Goal: Information Seeking & Learning: Learn about a topic

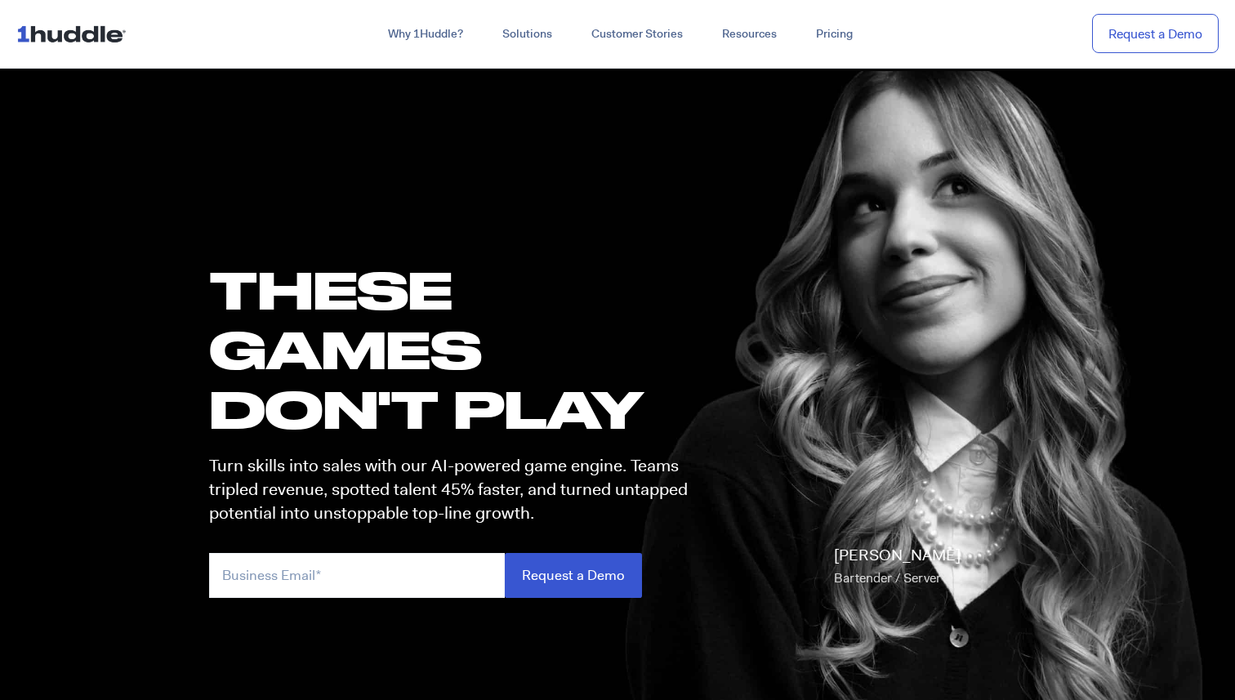
scroll to position [10, 0]
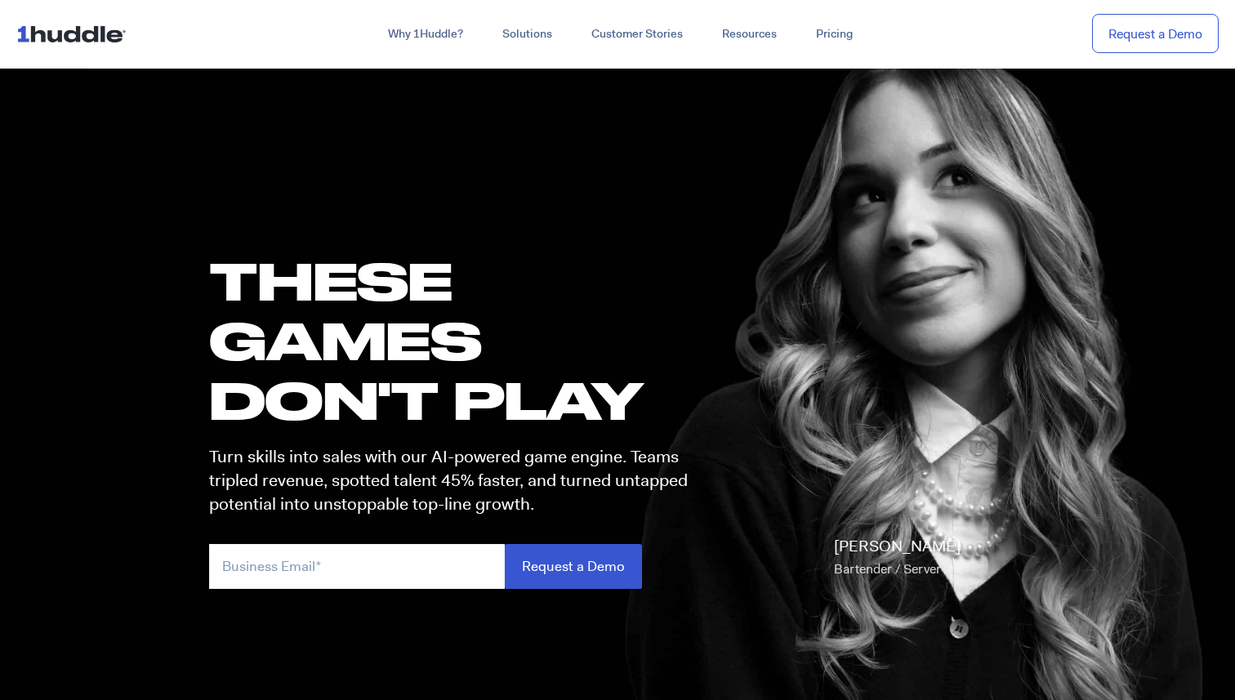
click at [961, 433] on div "[PERSON_NAME] Bartender / Server" at bounding box center [872, 468] width 340 height 273
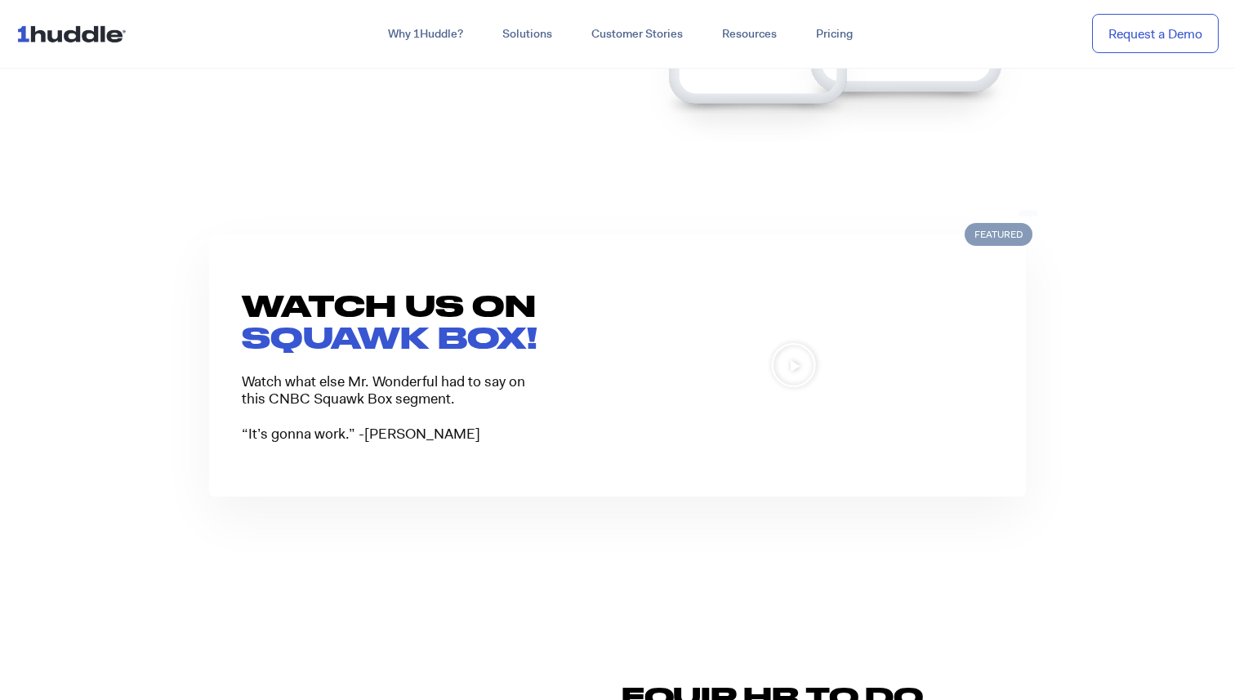
scroll to position [1274, 0]
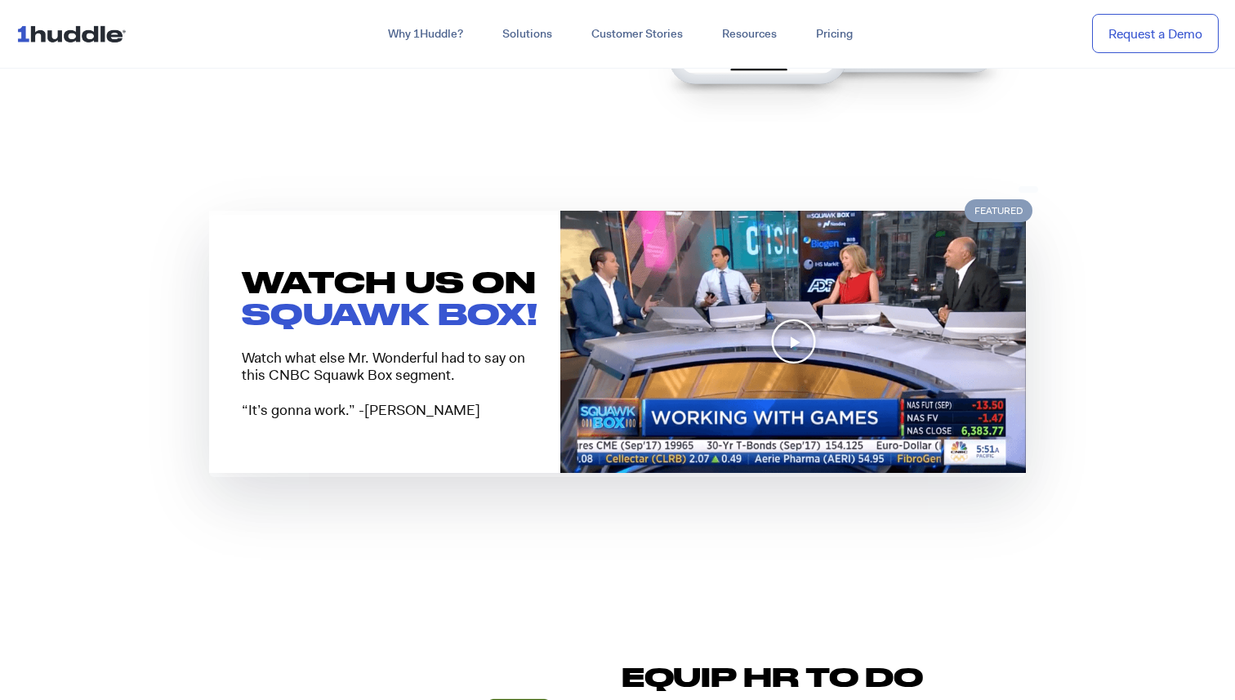
click at [805, 337] on icon "Play Video" at bounding box center [793, 342] width 47 height 47
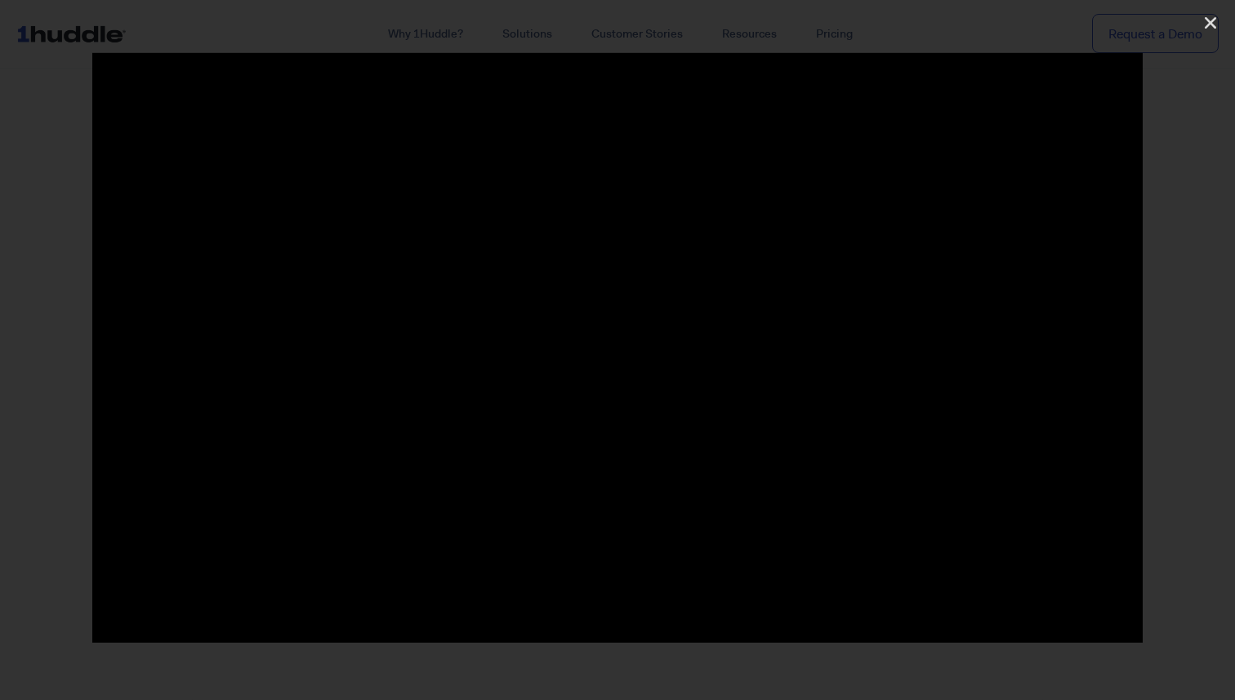
scroll to position [1958, 0]
click at [1209, 17] on icon "Close (Esc)" at bounding box center [1210, 23] width 16 height 16
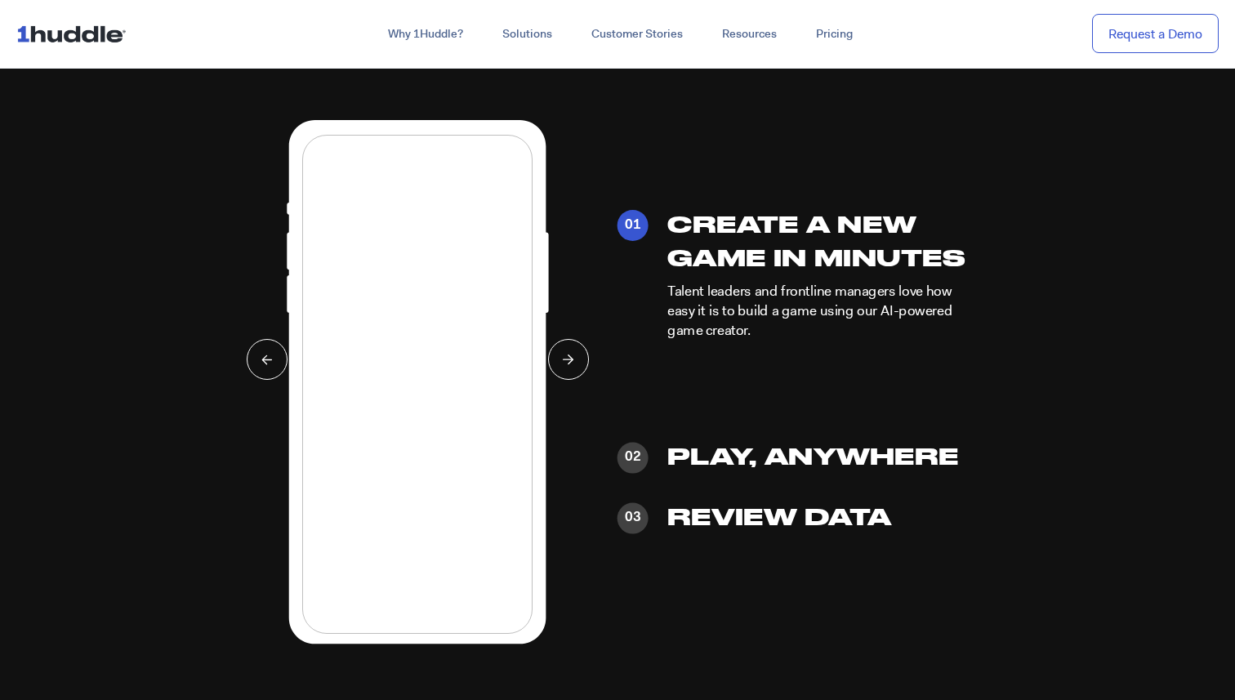
scroll to position [3907, 0]
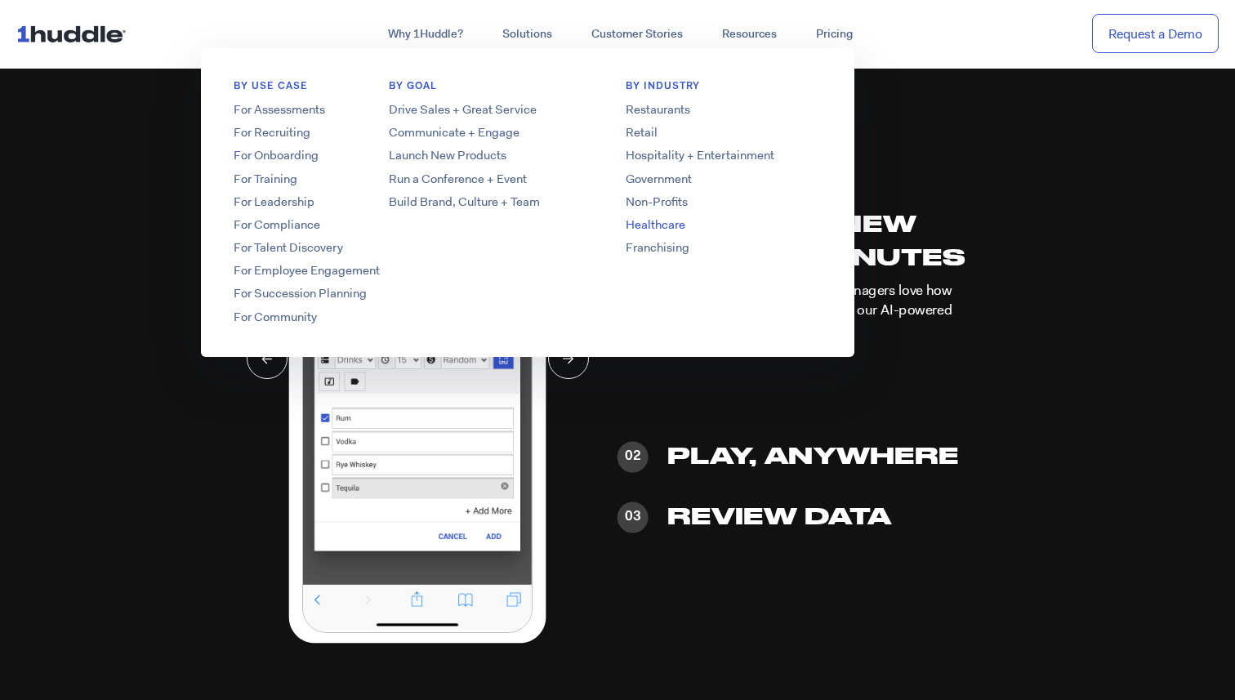
click at [658, 225] on link "Healthcare" at bounding box center [723, 224] width 261 height 17
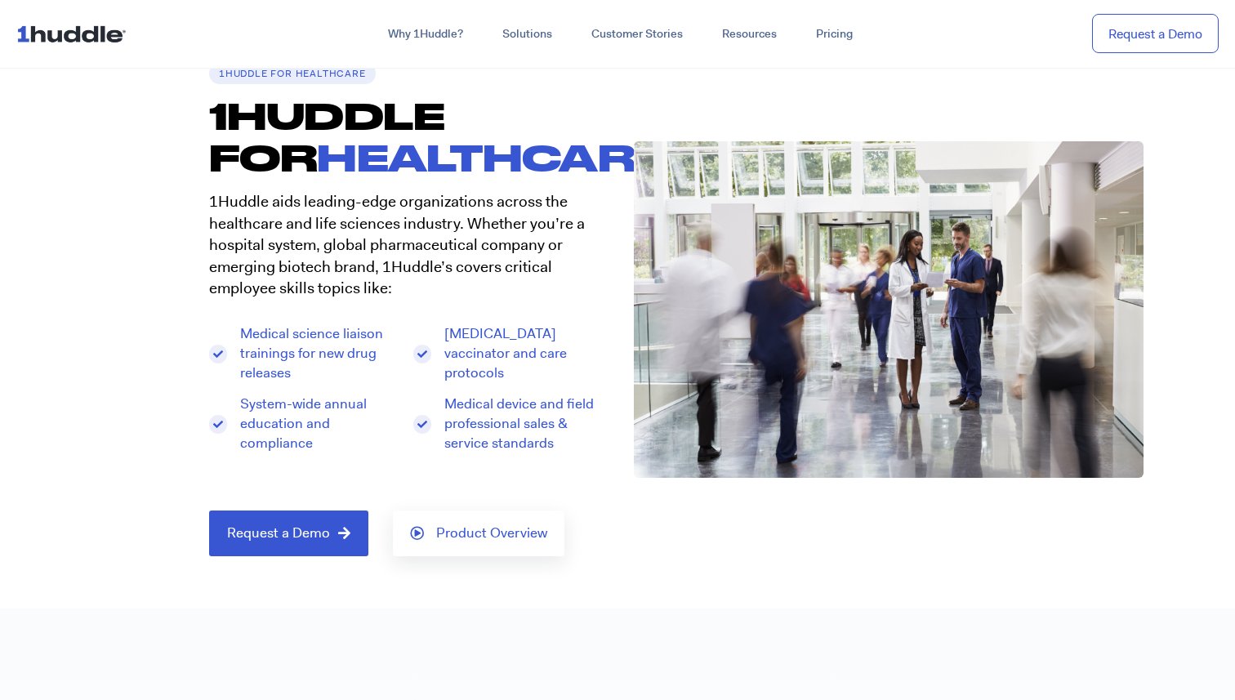
scroll to position [105, 0]
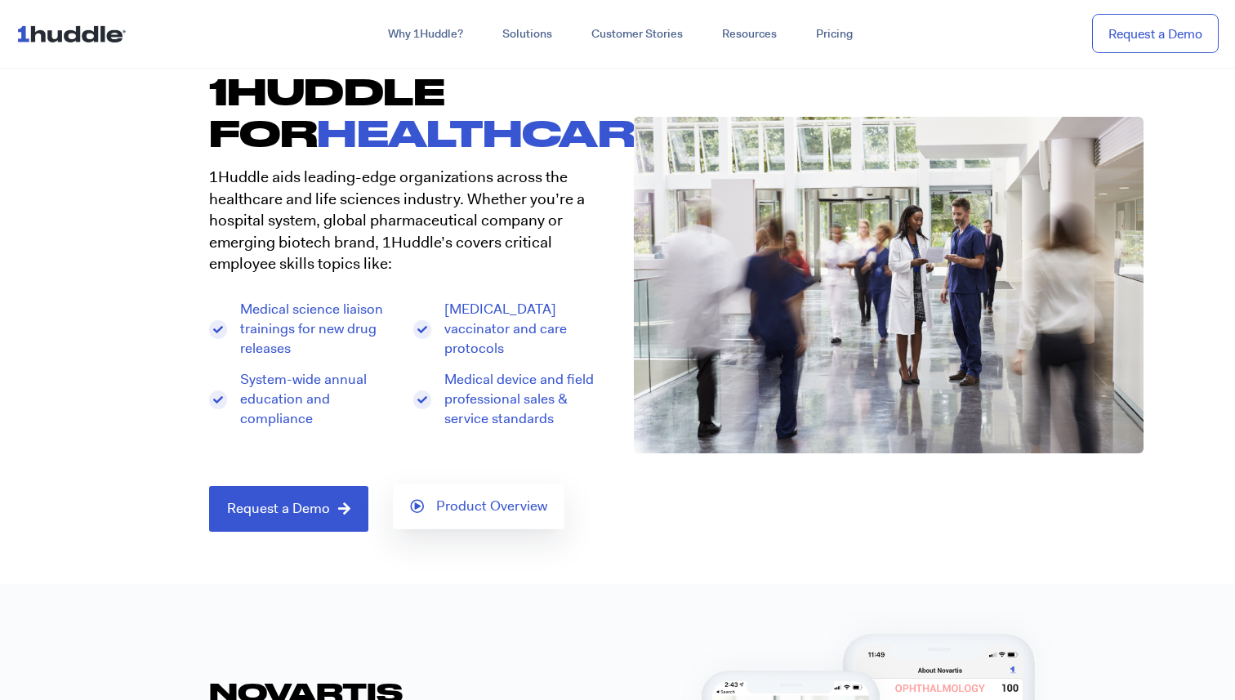
click at [497, 507] on span "Product Overview" at bounding box center [491, 506] width 111 height 15
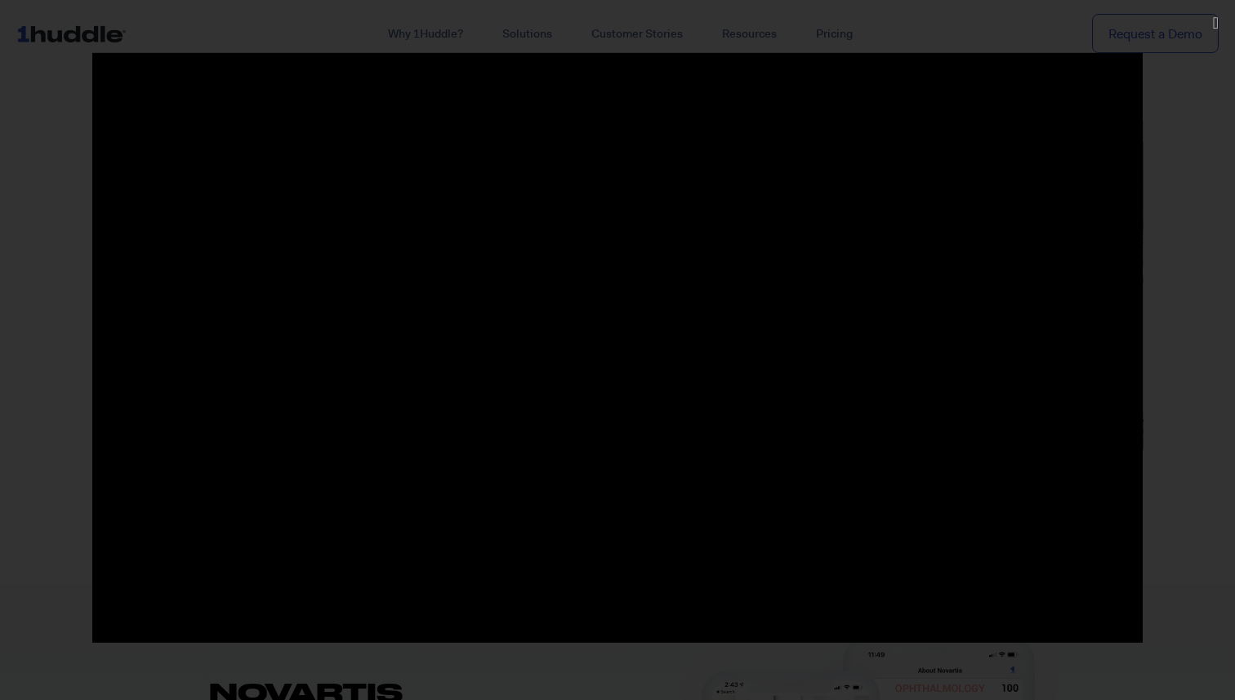
click at [1205, 123] on div at bounding box center [617, 349] width 1235 height 595
click at [1213, 27] on icon "Close (Esc)" at bounding box center [1216, 23] width 6 height 16
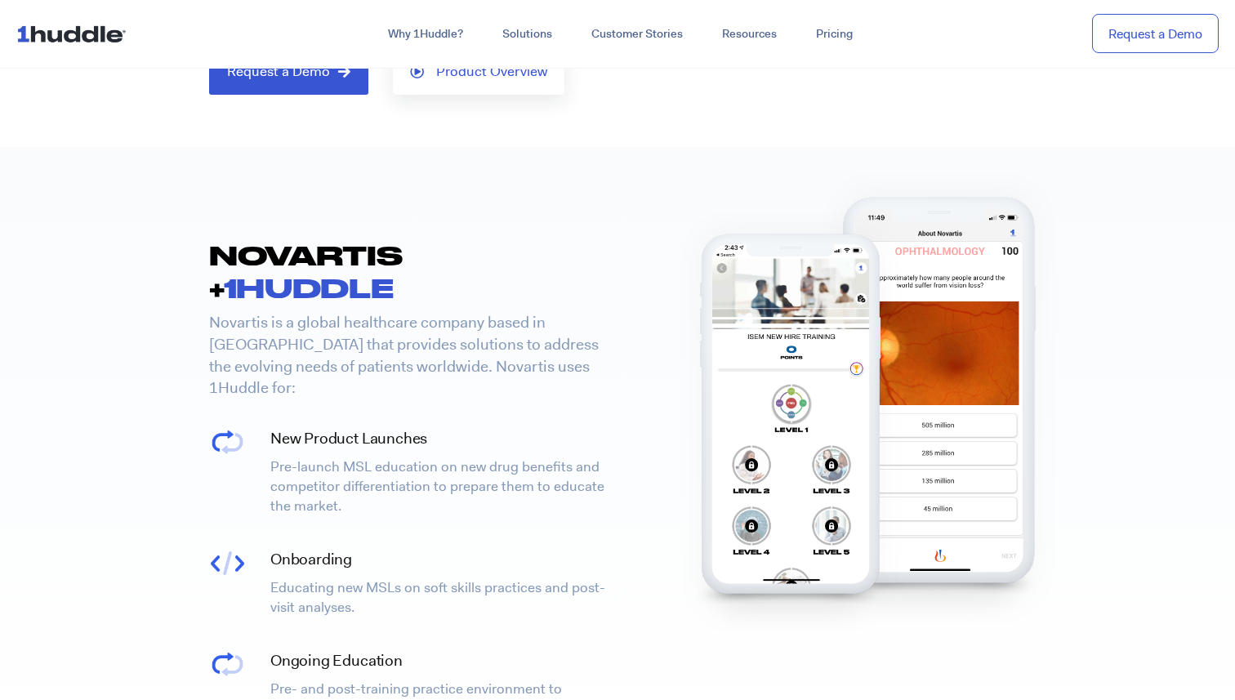
scroll to position [543, 0]
